Goal: Navigation & Orientation: Find specific page/section

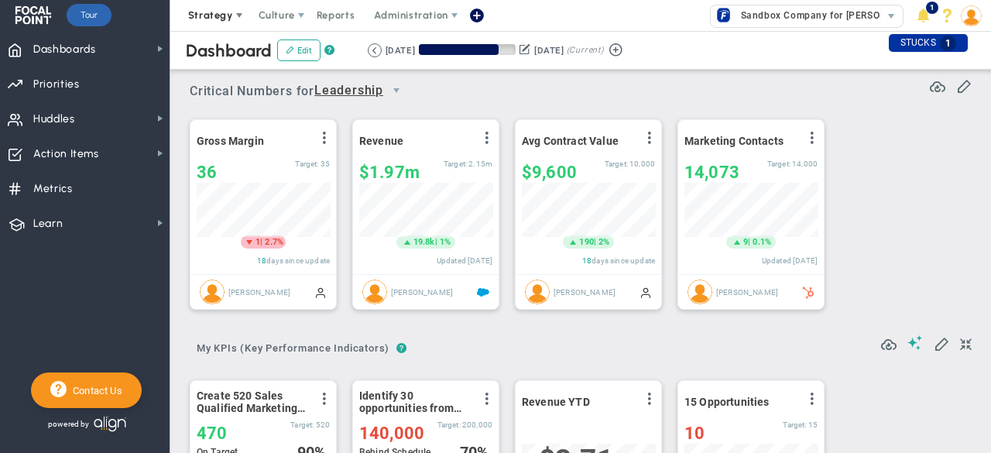
click at [216, 14] on span "Strategy" at bounding box center [210, 15] width 45 height 12
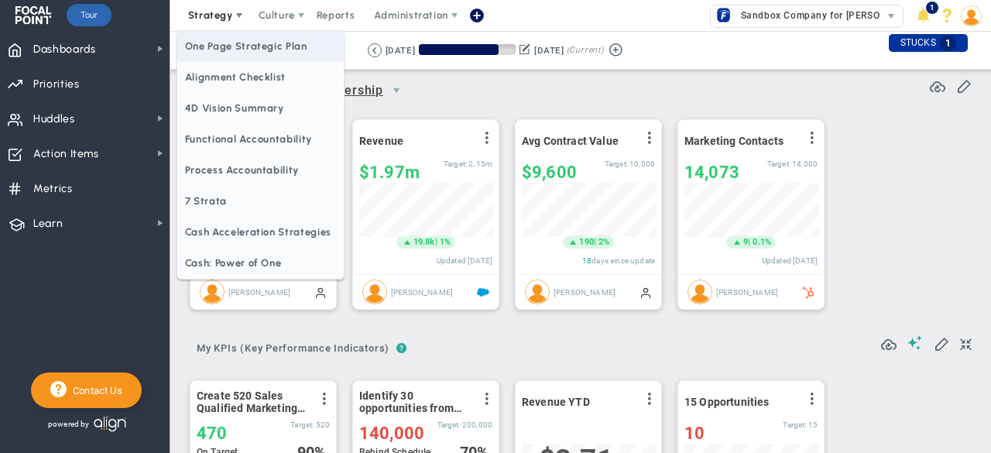
click at [201, 45] on span "One Page Strategic Plan" at bounding box center [260, 46] width 166 height 31
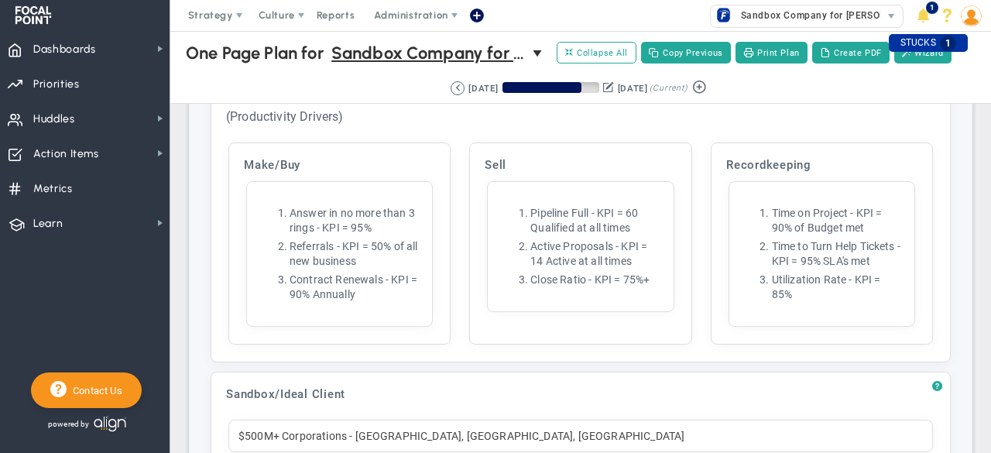
scroll to position [5513, 0]
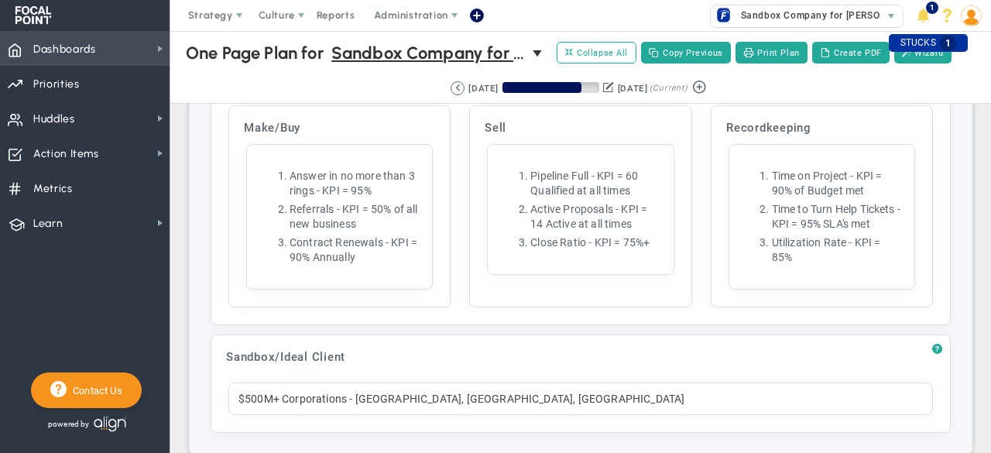
click at [81, 48] on span "Dashboards" at bounding box center [64, 49] width 63 height 33
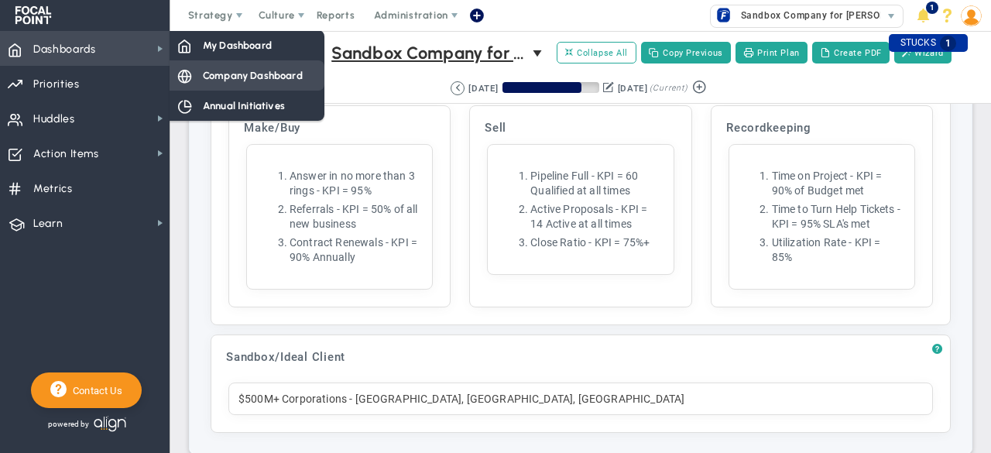
click at [217, 72] on span "Company Dashboard" at bounding box center [253, 75] width 100 height 15
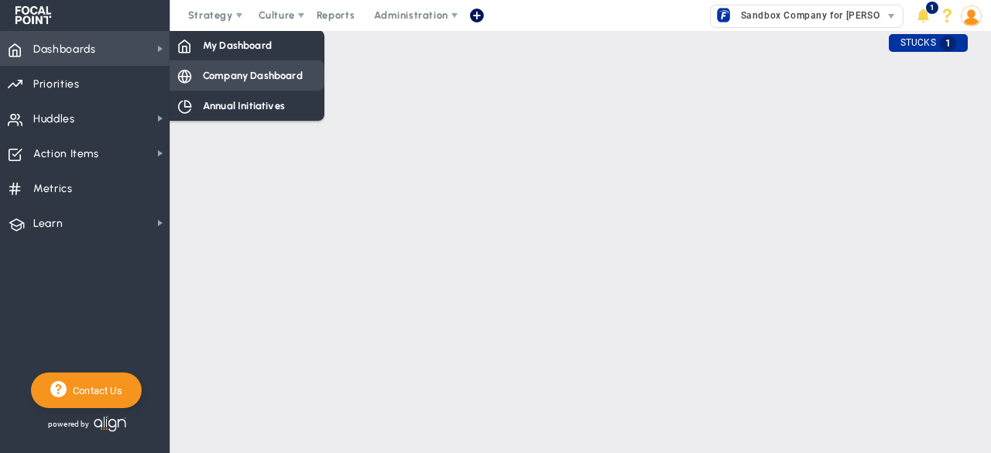
scroll to position [0, 0]
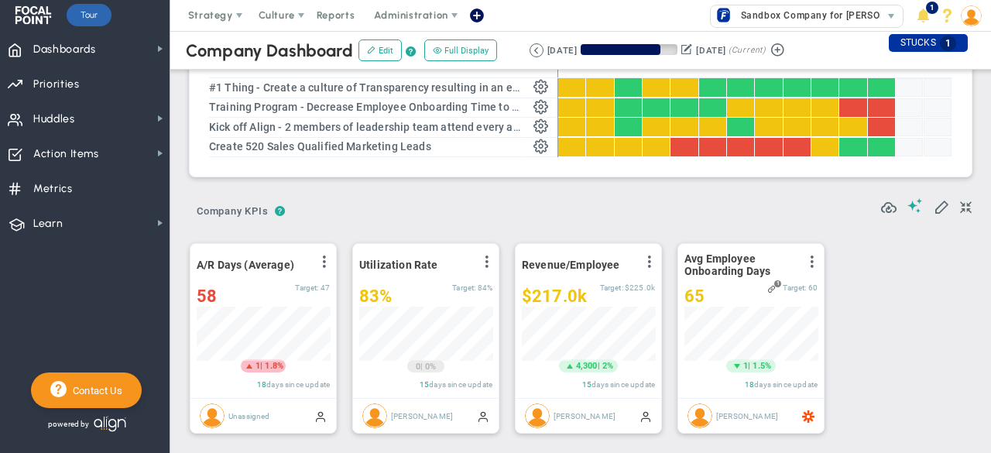
scroll to position [8, 0]
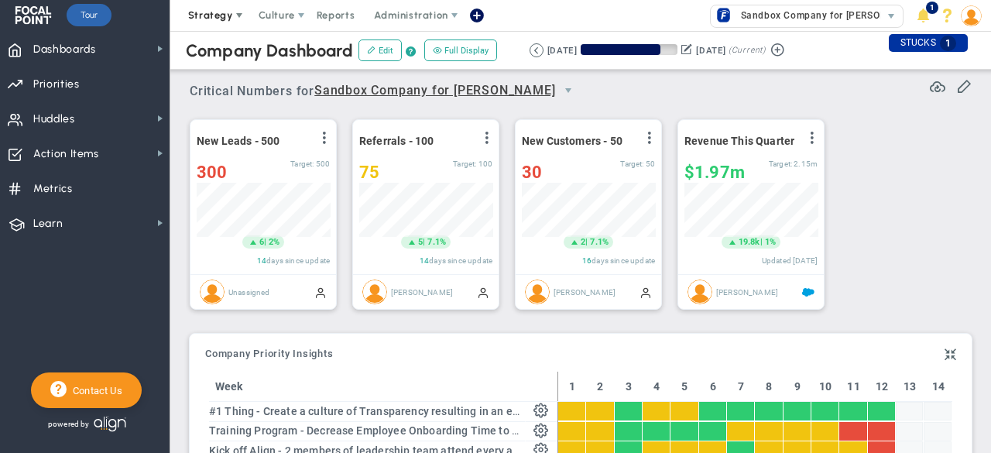
click at [209, 16] on span "Strategy" at bounding box center [210, 15] width 45 height 12
click at [660, 97] on div "Critical Numbers for Sandbox Company for [PERSON_NAME] 0 Critical Numbers for S…" at bounding box center [581, 86] width 782 height 40
click at [126, 111] on span "Huddles Huddles" at bounding box center [85, 118] width 170 height 35
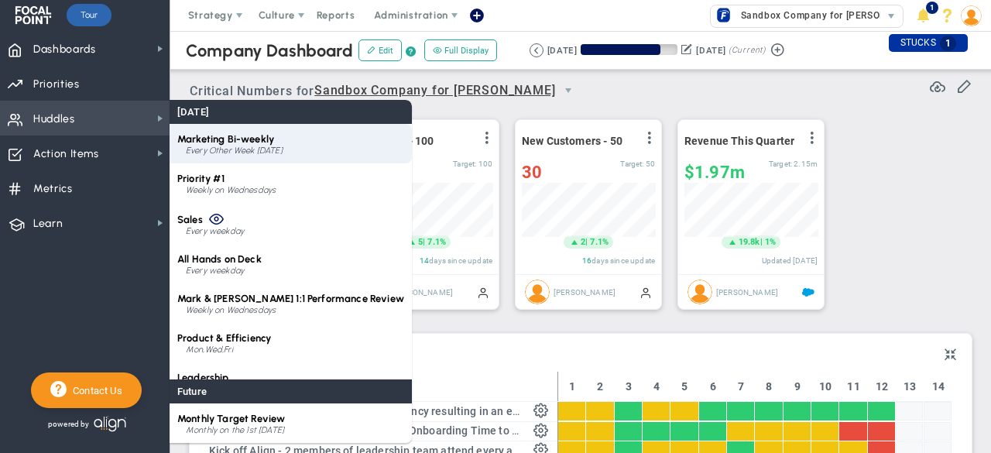
click at [233, 139] on span "Marketing Bi-weekly" at bounding box center [225, 139] width 97 height 12
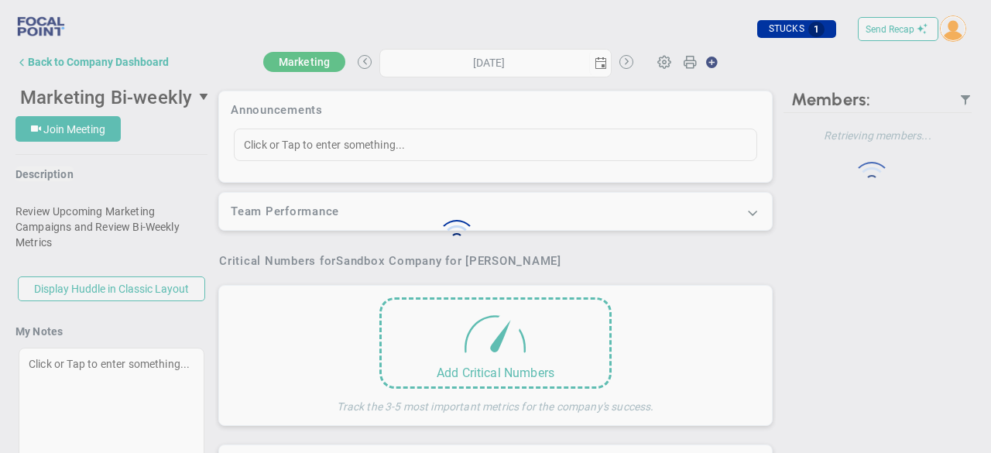
type input "[DATE]"
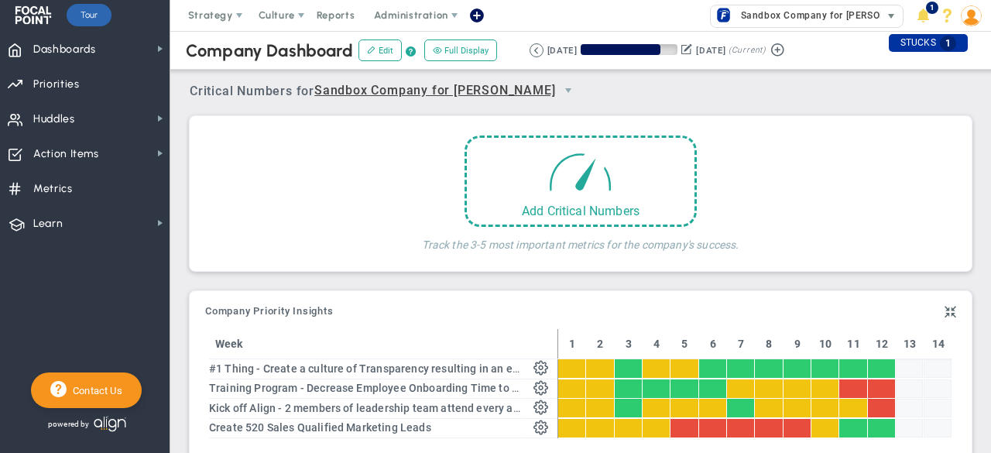
click at [796, 16] on span "Sandbox Company for [PERSON_NAME]" at bounding box center [828, 15] width 190 height 20
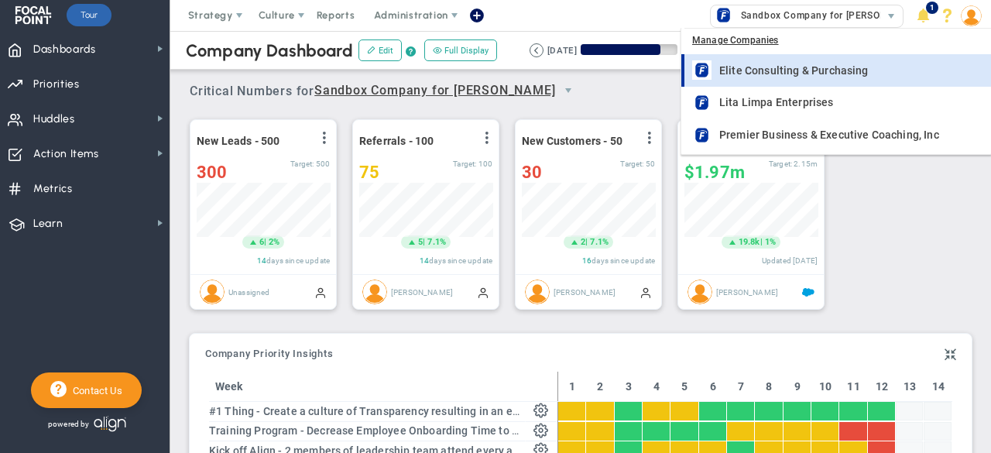
scroll to position [54, 133]
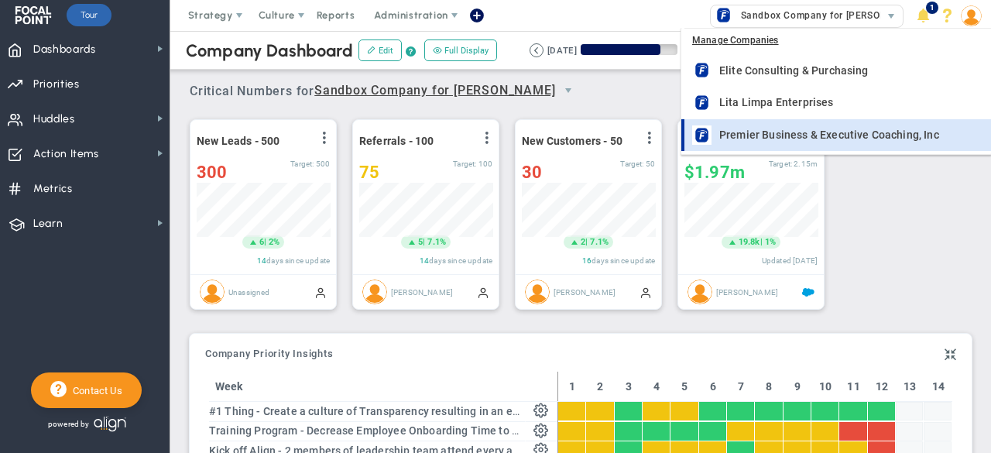
click at [764, 137] on span "Premier Business & Executive Coaching, Inc" at bounding box center [829, 134] width 220 height 11
